Goal: Task Accomplishment & Management: Use online tool/utility

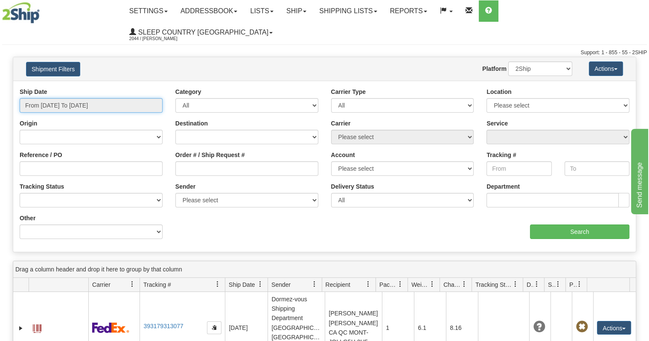
click at [78, 98] on input "From 09/13/2025 To 09/14/2025" at bounding box center [91, 105] width 143 height 14
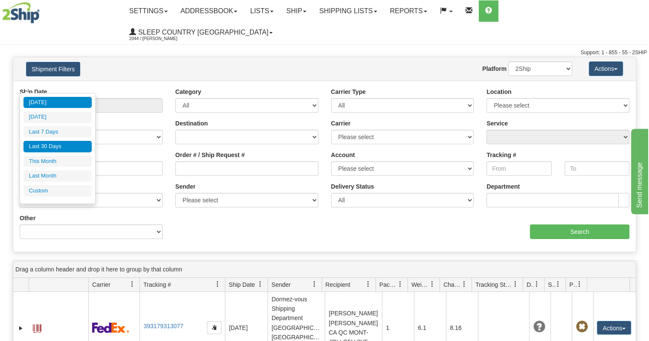
click at [70, 145] on li "Last 30 Days" at bounding box center [57, 147] width 68 height 12
type input "From 08/16/2025 To 09/14/2025"
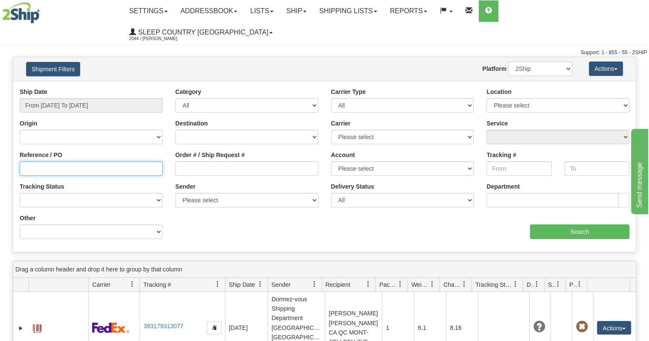
click at [87, 161] on input "Reference / PO" at bounding box center [91, 168] width 143 height 14
paste input "9000I071857"
type input "9000I071857"
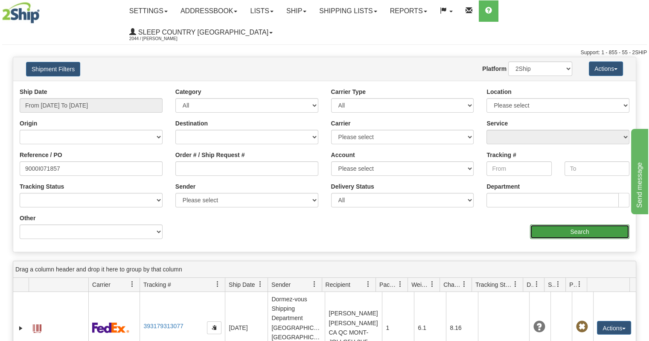
click at [552, 224] on input "Search" at bounding box center [579, 231] width 99 height 14
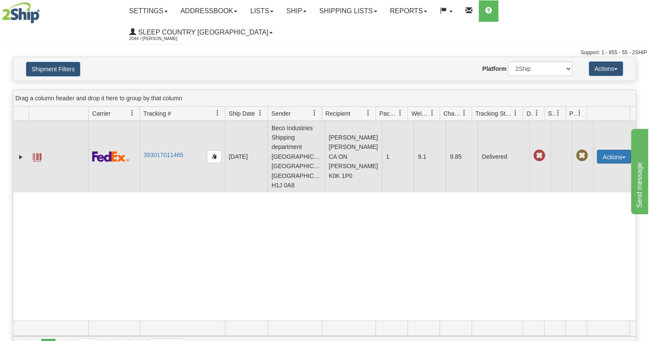
click at [617, 150] on button "Actions" at bounding box center [614, 157] width 34 height 14
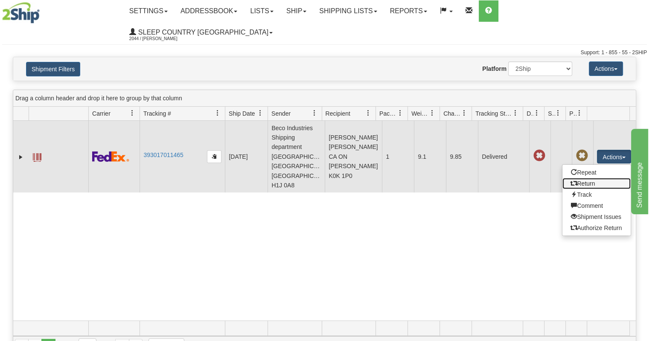
click at [580, 178] on link "Return" at bounding box center [596, 183] width 68 height 11
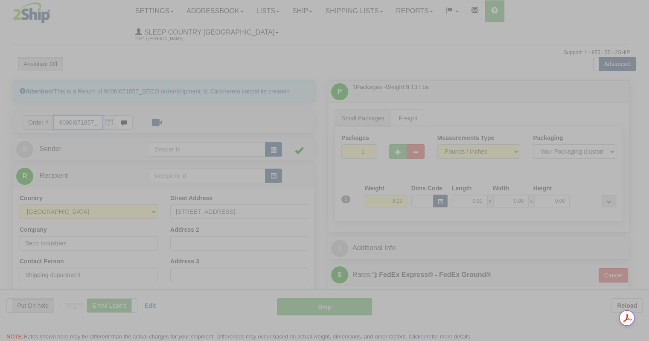
type input "92"
type input "11:01"
type input "16:00"
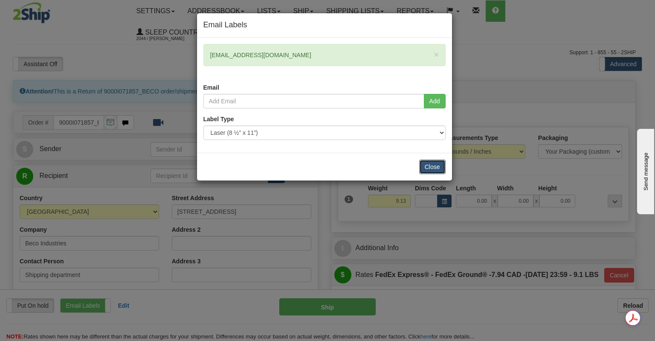
click at [427, 165] on button "Close" at bounding box center [432, 166] width 26 height 14
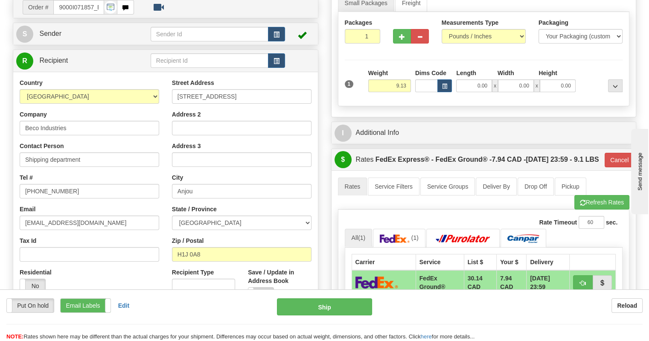
scroll to position [128, 0]
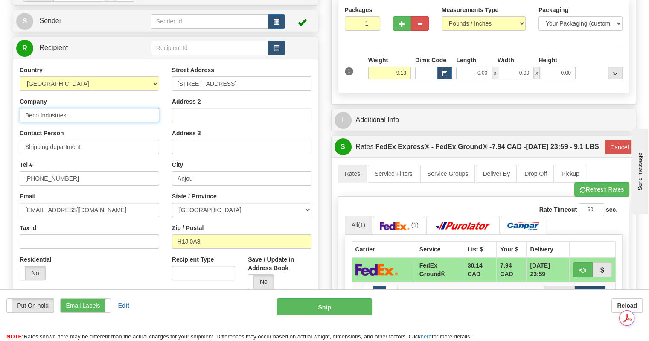
drag, startPoint x: 86, startPoint y: 91, endPoint x: 0, endPoint y: 66, distance: 89.6
click at [0, 66] on div "Toggle navigation Settings Shipping Preferences Fields Preferences New" at bounding box center [324, 217] width 649 height 691
type input "DC 914 - SLEEP COUNTRY"
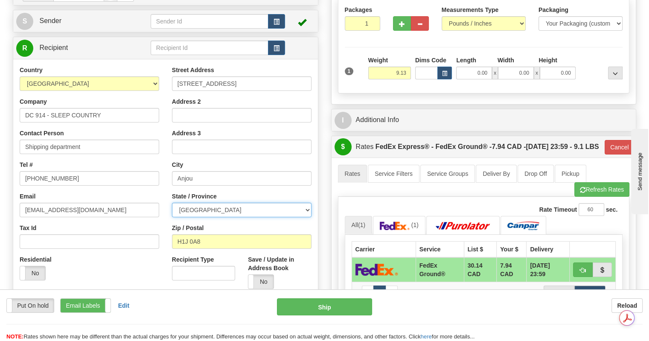
select select "ON"
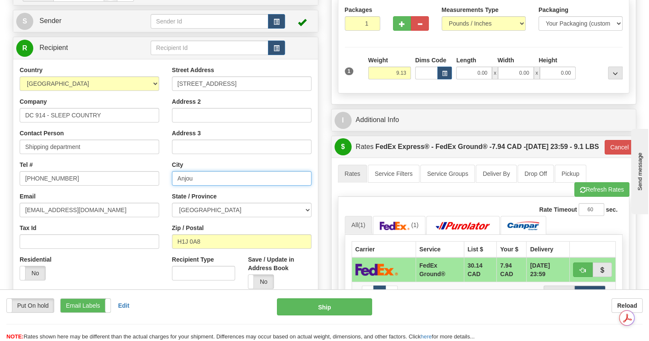
drag, startPoint x: 229, startPoint y: 161, endPoint x: 65, endPoint y: 136, distance: 165.7
click at [65, 136] on div "Country [GEOGRAPHIC_DATA] [GEOGRAPHIC_DATA] [GEOGRAPHIC_DATA] [GEOGRAPHIC_DATA]…" at bounding box center [165, 180] width 304 height 229
type input "BELLEVILLE"
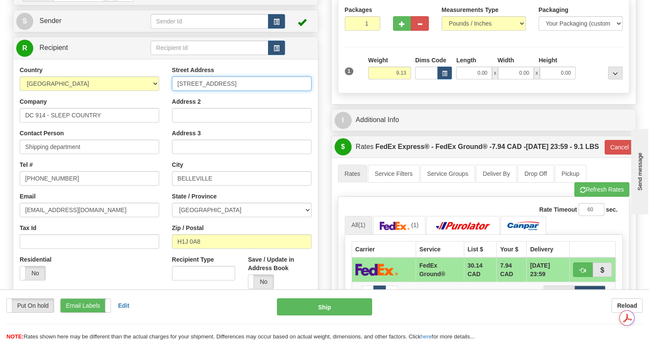
drag, startPoint x: 234, startPoint y: 59, endPoint x: 48, endPoint y: 56, distance: 185.5
click at [48, 66] on div "Country [GEOGRAPHIC_DATA] [GEOGRAPHIC_DATA] [GEOGRAPHIC_DATA] [GEOGRAPHIC_DATA]…" at bounding box center [165, 180] width 304 height 229
type input "[STREET_ADDRESS]"
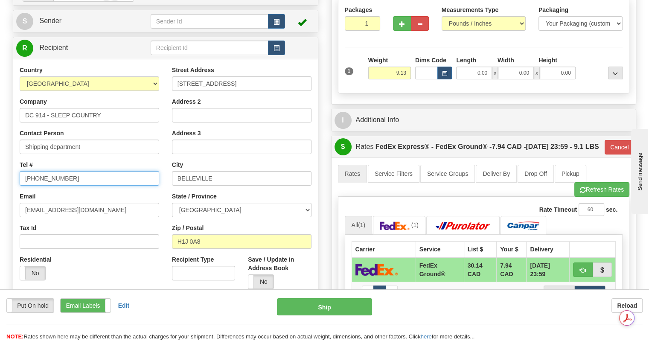
drag, startPoint x: 81, startPoint y: 160, endPoint x: 0, endPoint y: 154, distance: 81.7
click at [0, 155] on div "Toggle navigation Settings Shipping Preferences Fields Preferences New" at bounding box center [324, 217] width 649 height 691
type input "[PHONE_NUMBER]"
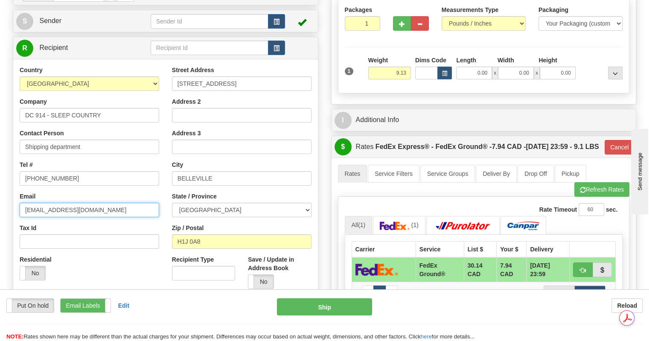
drag, startPoint x: 110, startPoint y: 187, endPoint x: 0, endPoint y: 173, distance: 111.3
click at [0, 173] on div "Toggle navigation Settings Shipping Preferences Fields Preferences New" at bounding box center [324, 217] width 649 height 691
type input "[EMAIL_ADDRESS][DOMAIN_NAME]"
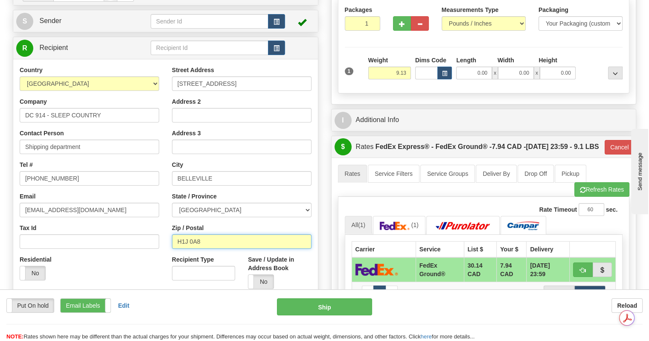
drag, startPoint x: 218, startPoint y: 218, endPoint x: 0, endPoint y: 182, distance: 221.2
click at [0, 182] on div "Toggle navigation Settings Shipping Preferences Fields Preferences New" at bounding box center [324, 217] width 649 height 691
type input "K8N 4Z6"
type input "92"
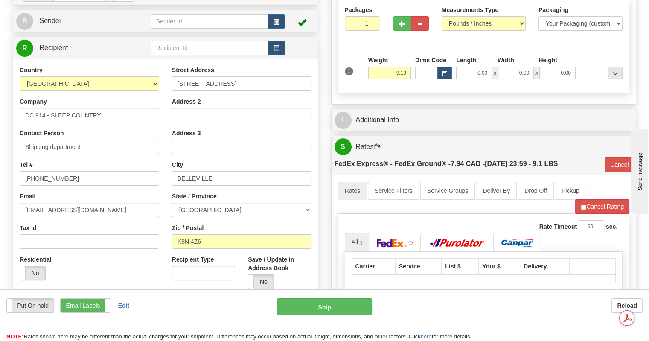
click at [124, 255] on div "Residential Yes No" at bounding box center [89, 271] width 152 height 32
click at [311, 312] on button "Ship" at bounding box center [325, 306] width 96 height 17
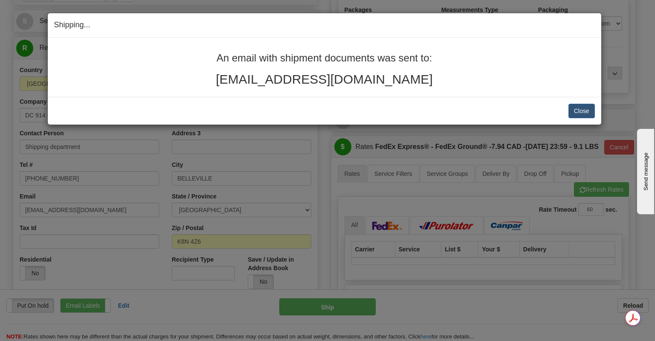
drag, startPoint x: 421, startPoint y: 82, endPoint x: 192, endPoint y: 54, distance: 231.1
click at [192, 54] on div "An email with shipment documents was sent to: [EMAIL_ADDRESS][DOMAIN_NAME]" at bounding box center [324, 69] width 541 height 34
copy div "An email with shipment documents was sent to: [EMAIL_ADDRESS][DOMAIN_NAME]"
